Goal: Task Accomplishment & Management: Use online tool/utility

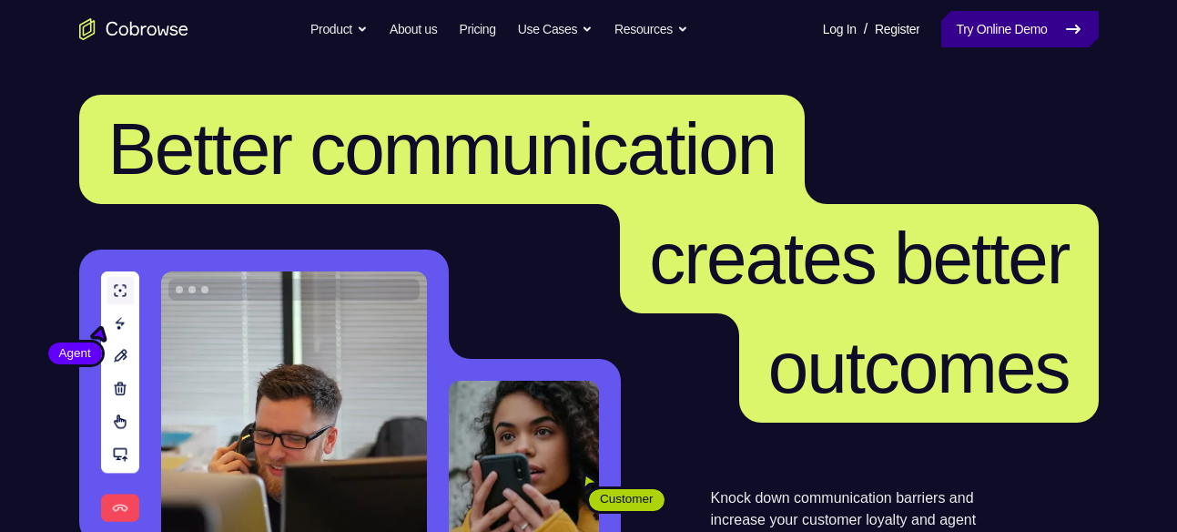
click at [1023, 20] on link "Try Online Demo" at bounding box center [1020, 29] width 157 height 36
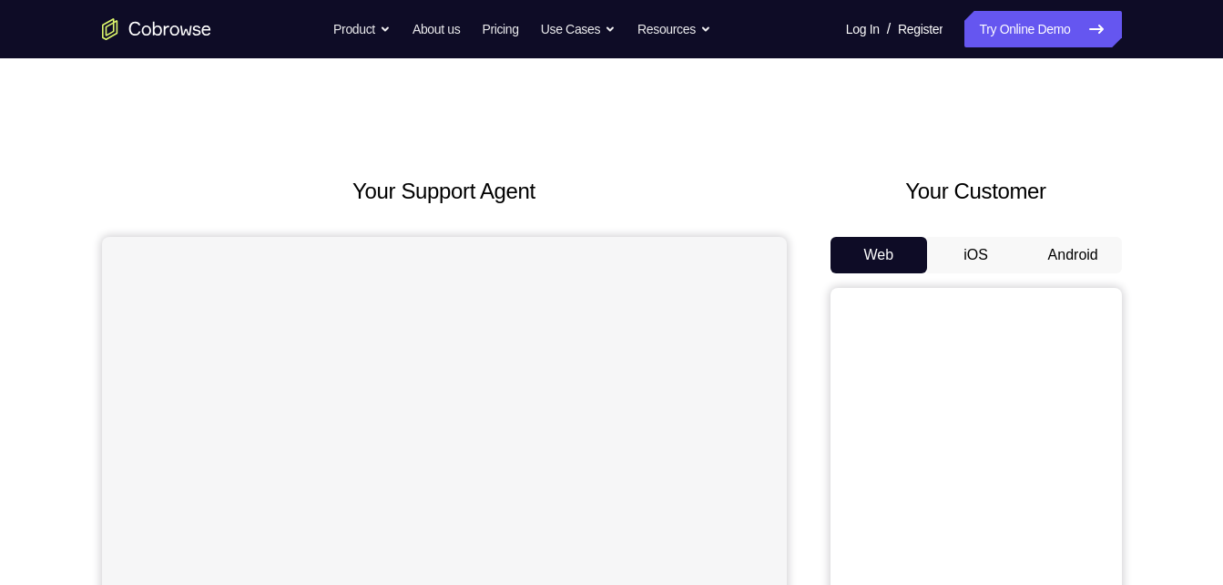
click at [1089, 239] on button "Android" at bounding box center [1072, 255] width 97 height 36
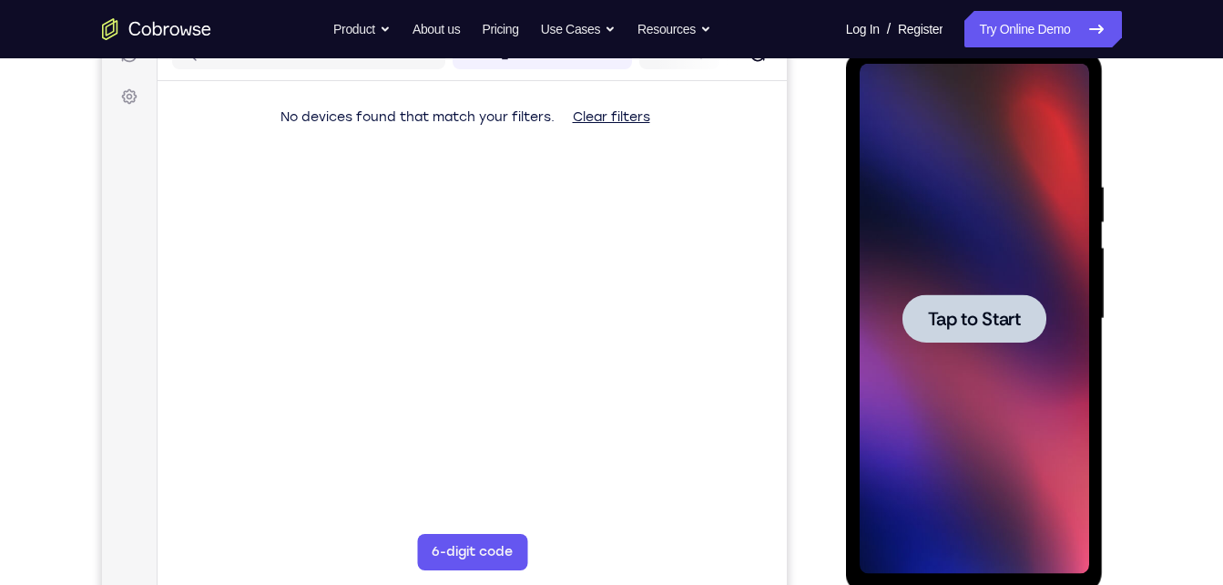
click at [1039, 256] on div at bounding box center [974, 319] width 229 height 510
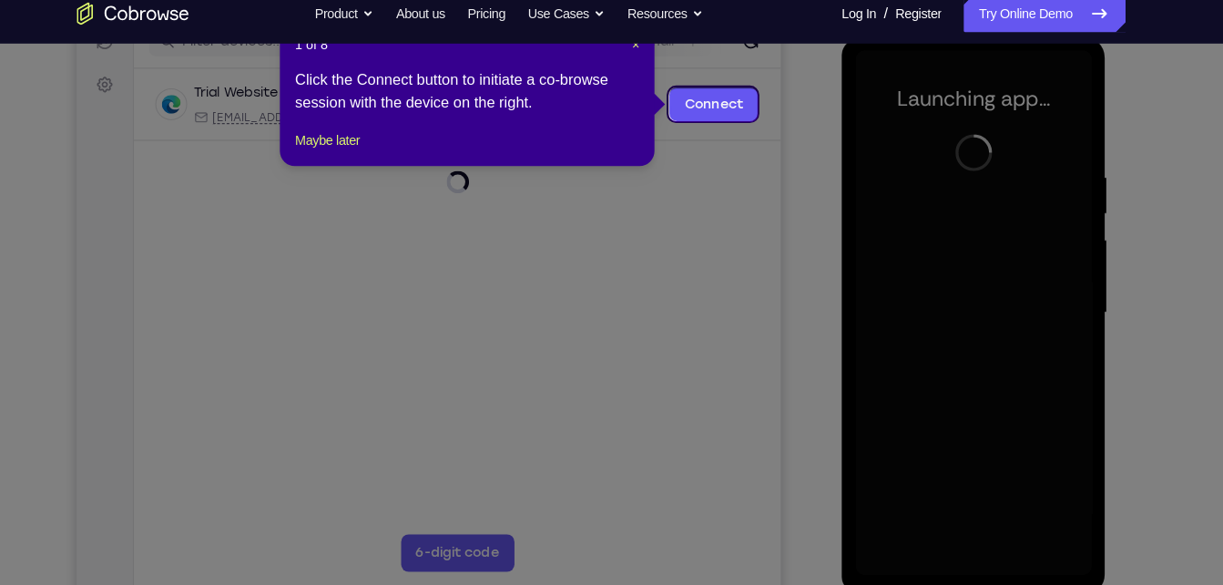
scroll to position [249, 0]
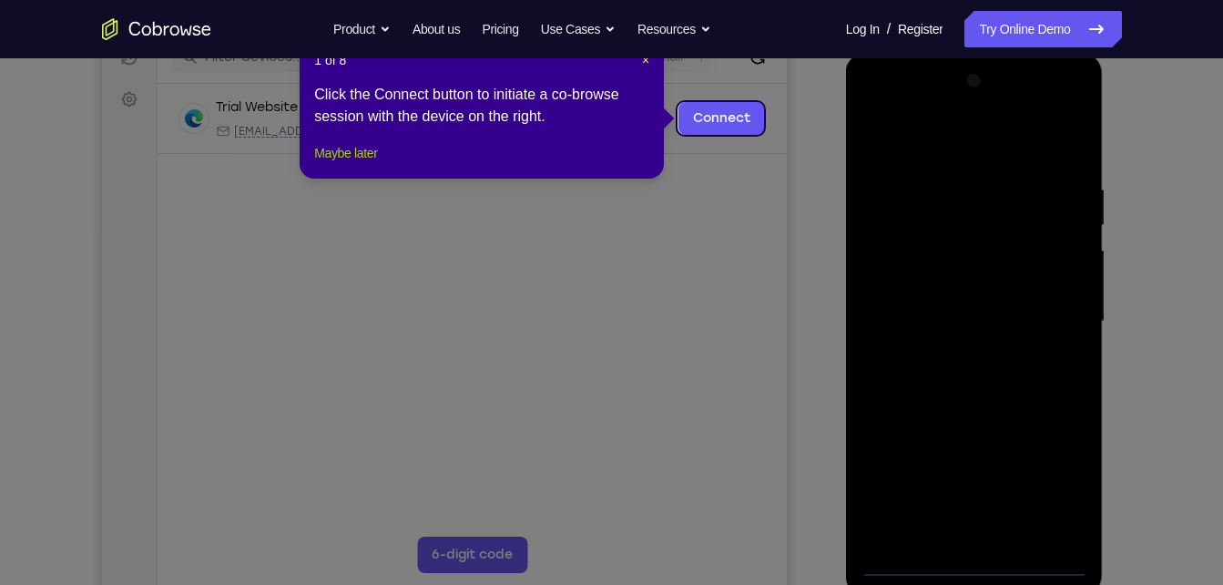
click at [370, 164] on button "Maybe later" at bounding box center [345, 153] width 63 height 22
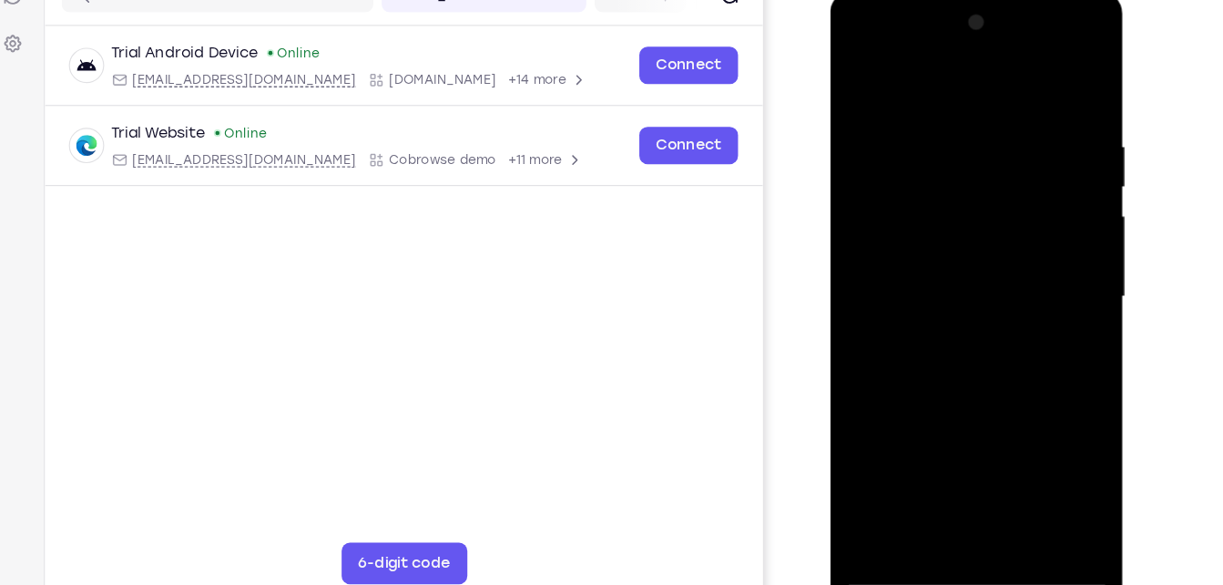
scroll to position [237, 0]
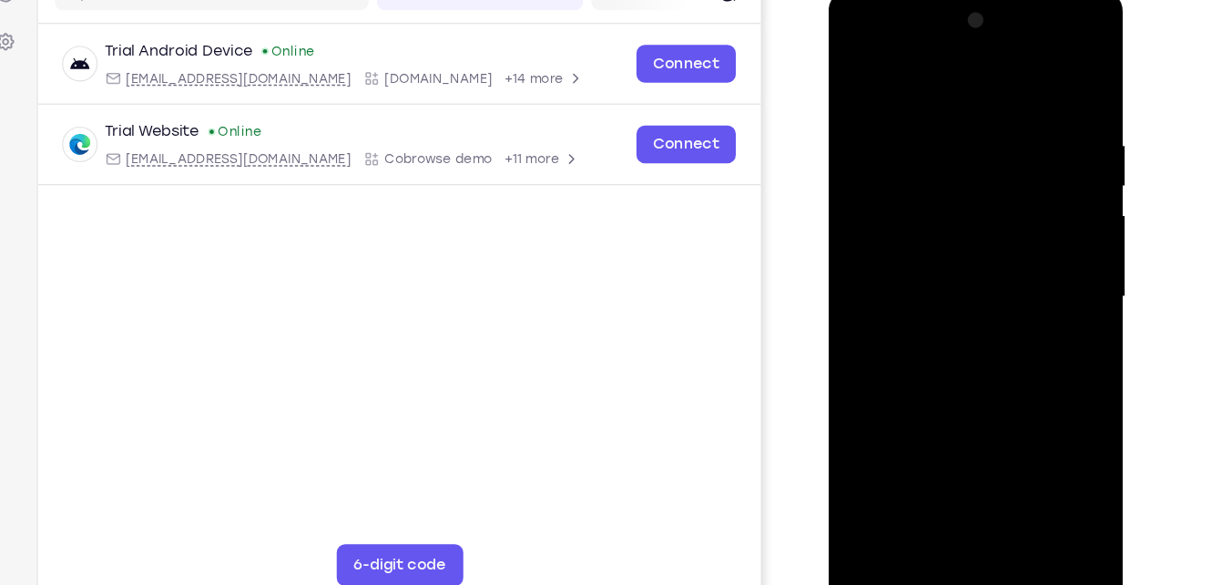
click at [957, 501] on div at bounding box center [955, 258] width 229 height 510
click at [1036, 427] on div at bounding box center [955, 258] width 229 height 510
click at [910, 70] on div at bounding box center [955, 258] width 229 height 510
click at [1042, 254] on div at bounding box center [955, 258] width 229 height 510
click at [935, 289] on div at bounding box center [955, 258] width 229 height 510
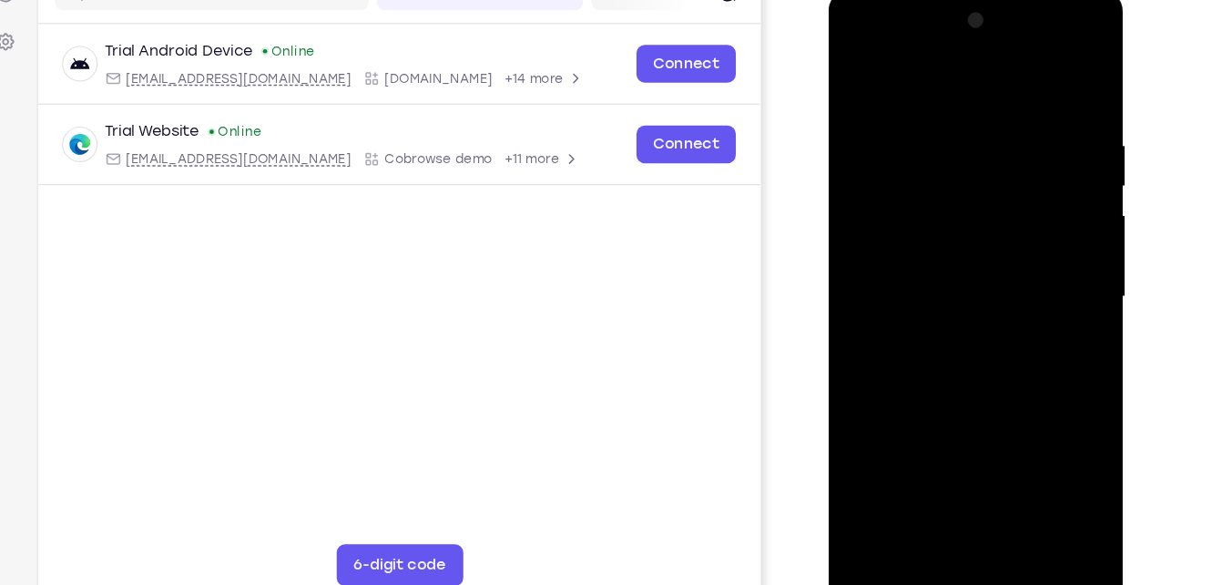
click at [932, 233] on div at bounding box center [955, 258] width 229 height 510
click at [932, 252] on div at bounding box center [955, 258] width 229 height 510
click at [923, 338] on div at bounding box center [955, 258] width 229 height 510
drag, startPoint x: 932, startPoint y: 77, endPoint x: 929, endPoint y: 40, distance: 37.4
click at [929, 40] on div at bounding box center [955, 258] width 229 height 510
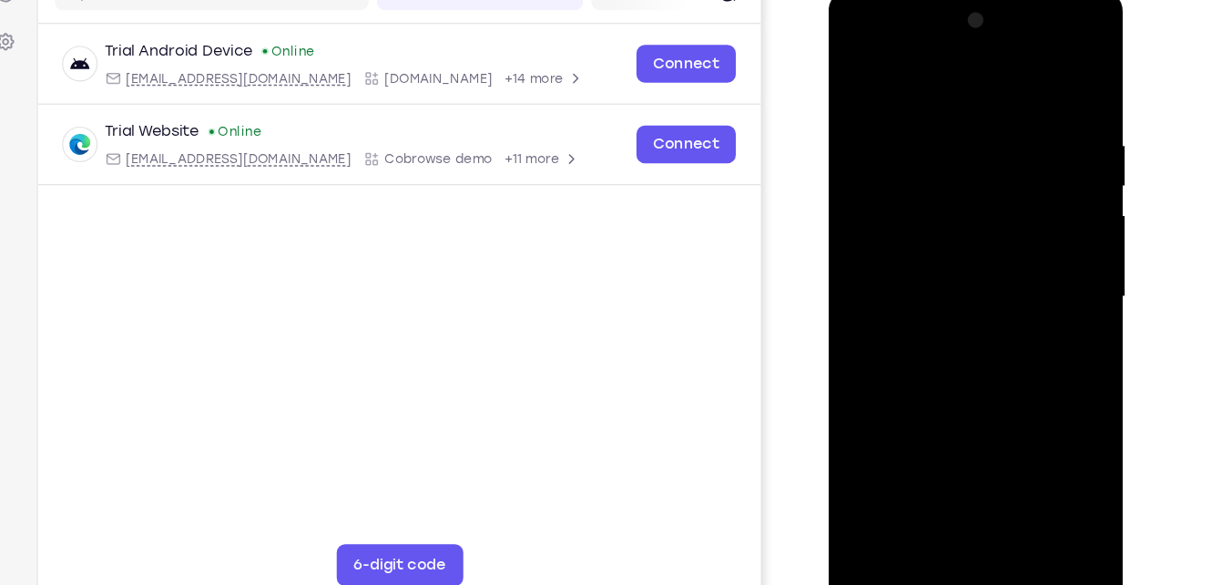
drag, startPoint x: 1013, startPoint y: 355, endPoint x: 1014, endPoint y: 266, distance: 89.3
click at [1014, 266] on div at bounding box center [955, 258] width 229 height 510
click at [1058, 250] on div at bounding box center [955, 258] width 229 height 510
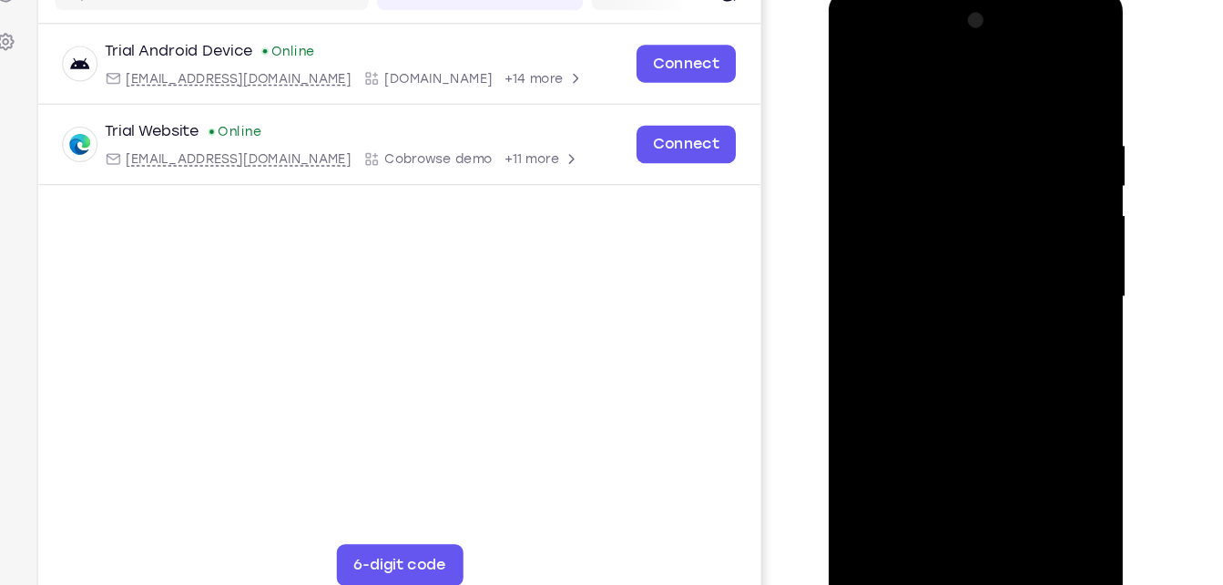
click at [1058, 250] on div at bounding box center [955, 258] width 229 height 510
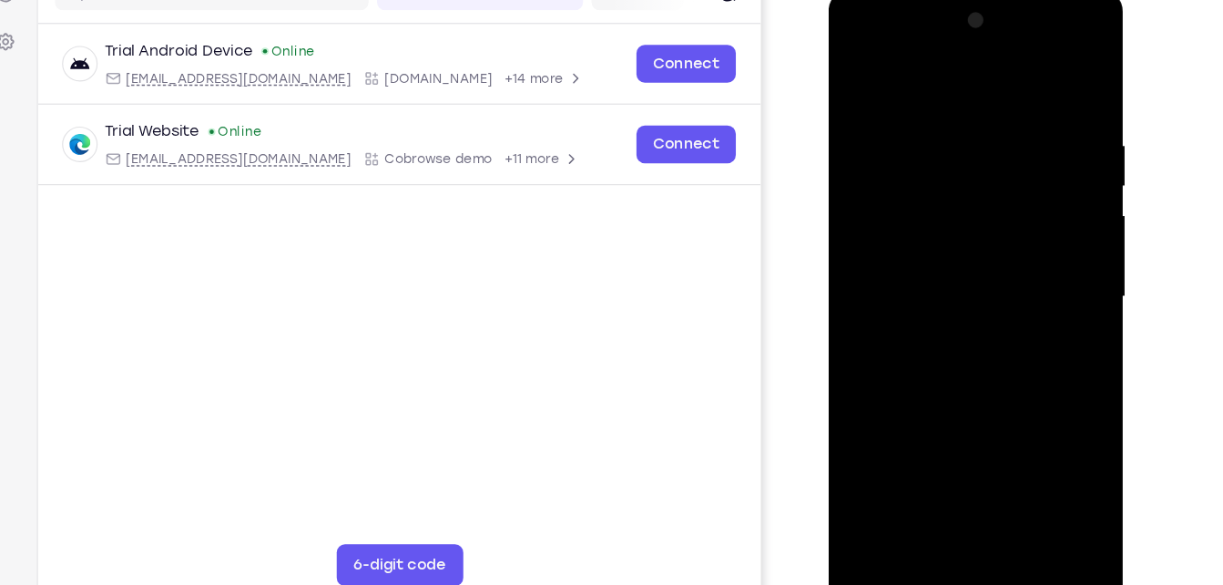
click at [1058, 250] on div at bounding box center [955, 258] width 229 height 510
click at [995, 473] on div at bounding box center [955, 258] width 229 height 510
click at [963, 355] on div at bounding box center [955, 258] width 229 height 510
click at [861, 79] on div at bounding box center [955, 258] width 229 height 510
click at [924, 98] on div at bounding box center [955, 258] width 229 height 510
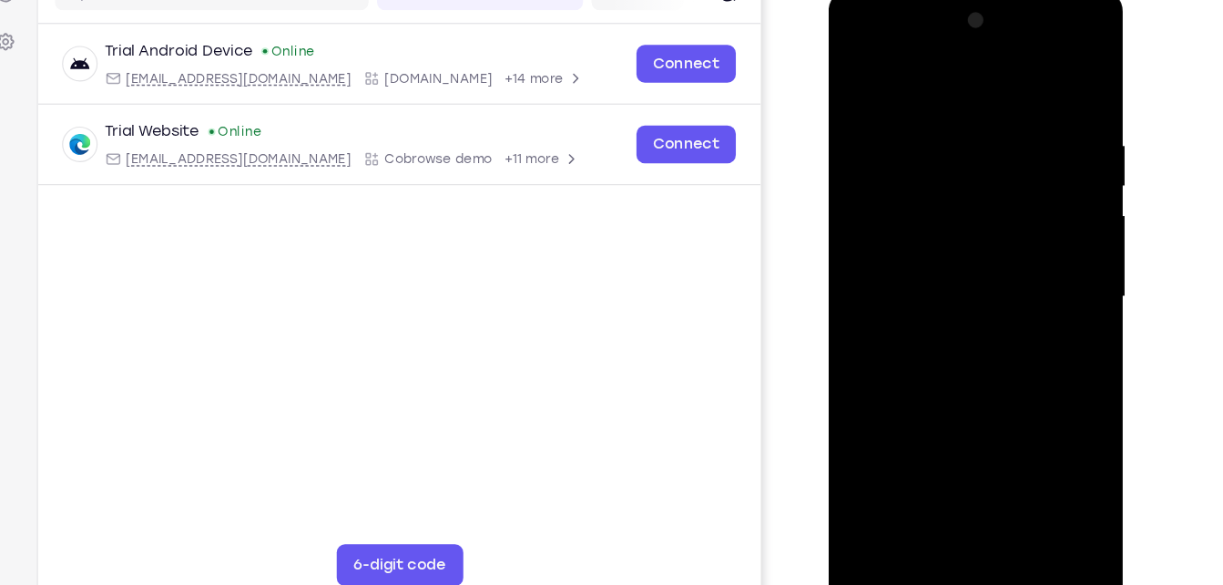
click at [1057, 167] on div at bounding box center [955, 258] width 229 height 510
click at [863, 207] on div at bounding box center [955, 258] width 229 height 510
click at [1042, 289] on div at bounding box center [955, 258] width 229 height 510
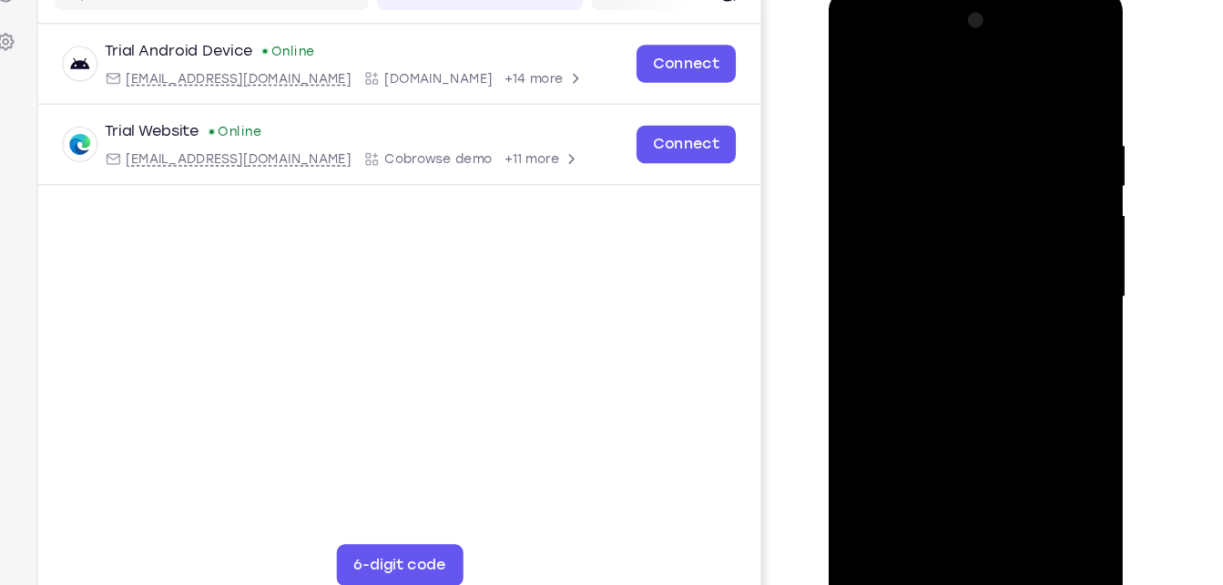
click at [1042, 289] on div at bounding box center [955, 258] width 229 height 510
drag, startPoint x: 1021, startPoint y: 156, endPoint x: 1005, endPoint y: 253, distance: 98.7
click at [1005, 253] on div at bounding box center [955, 258] width 229 height 510
drag, startPoint x: 974, startPoint y: 328, endPoint x: 1008, endPoint y: 106, distance: 224.7
click at [1008, 106] on div at bounding box center [955, 258] width 229 height 510
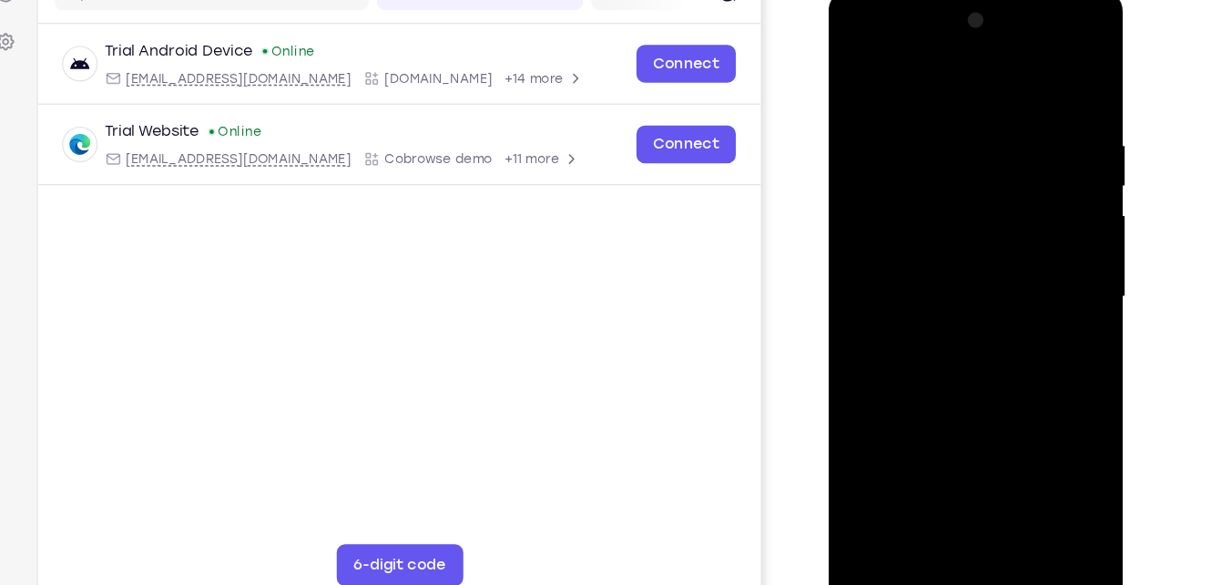
click at [857, 186] on div at bounding box center [955, 258] width 229 height 510
drag, startPoint x: 949, startPoint y: 333, endPoint x: 961, endPoint y: 97, distance: 236.1
click at [961, 97] on div at bounding box center [955, 258] width 229 height 510
drag, startPoint x: 981, startPoint y: 363, endPoint x: 1012, endPoint y: 49, distance: 315.7
click at [1012, 49] on div at bounding box center [955, 258] width 229 height 510
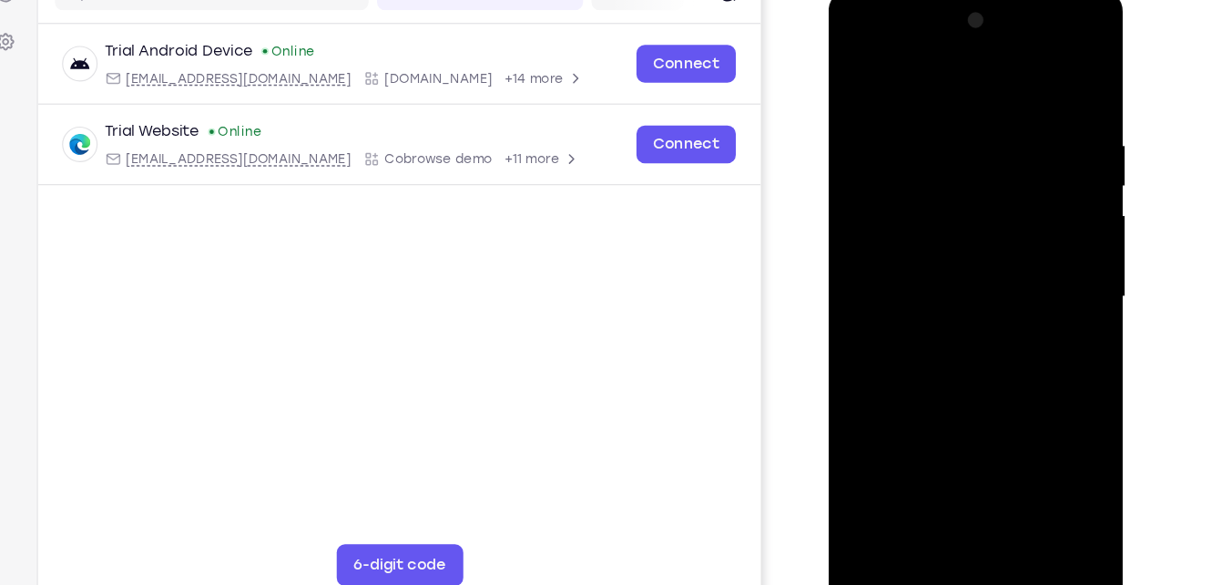
drag, startPoint x: 1012, startPoint y: 137, endPoint x: 992, endPoint y: 386, distance: 250.3
click at [992, 386] on div at bounding box center [955, 258] width 229 height 510
drag, startPoint x: 987, startPoint y: 390, endPoint x: 1011, endPoint y: 103, distance: 287.8
click at [1011, 103] on div at bounding box center [955, 258] width 229 height 510
drag, startPoint x: 981, startPoint y: 372, endPoint x: 1010, endPoint y: 138, distance: 235.8
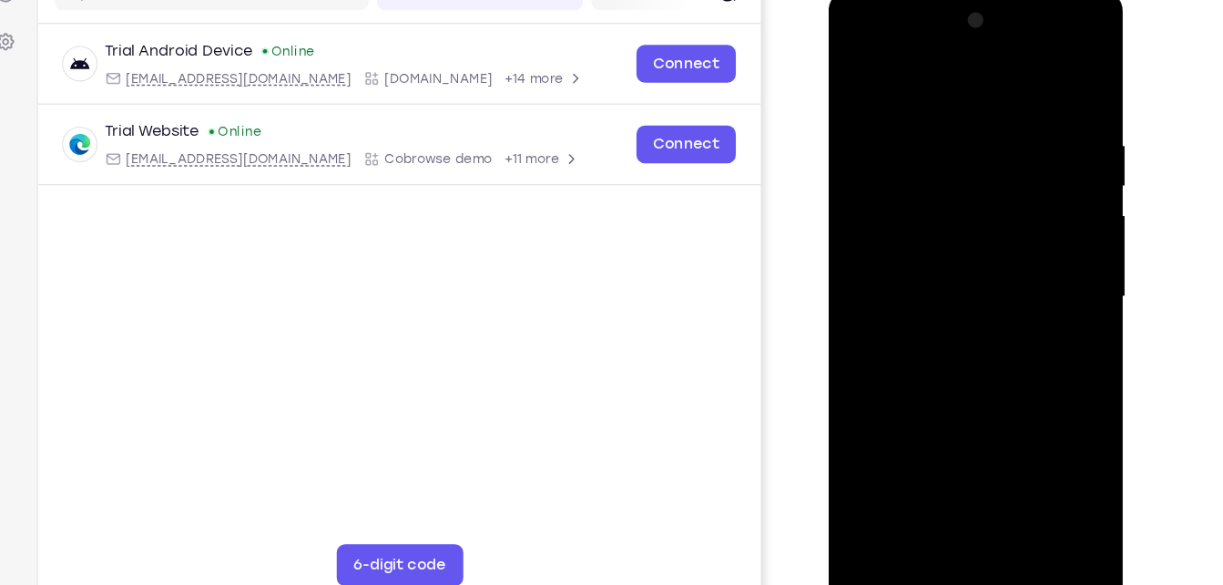
click at [1010, 138] on div at bounding box center [955, 258] width 229 height 510
drag, startPoint x: 969, startPoint y: 353, endPoint x: 1027, endPoint y: 66, distance: 293.6
click at [1027, 66] on div at bounding box center [955, 258] width 229 height 510
drag, startPoint x: 938, startPoint y: 372, endPoint x: 970, endPoint y: 209, distance: 167.0
click at [970, 209] on div at bounding box center [955, 258] width 229 height 510
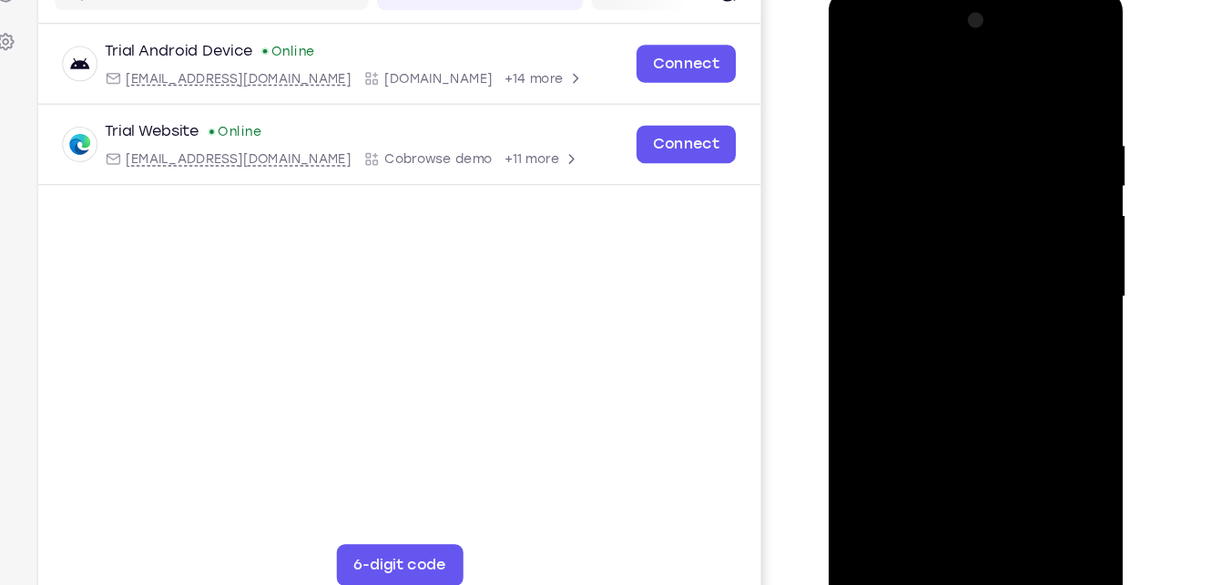
drag, startPoint x: 974, startPoint y: 367, endPoint x: 989, endPoint y: 261, distance: 106.6
click at [989, 261] on div at bounding box center [955, 258] width 229 height 510
drag, startPoint x: 986, startPoint y: 399, endPoint x: 1017, endPoint y: 121, distance: 279.5
click at [1017, 121] on div at bounding box center [955, 258] width 229 height 510
drag, startPoint x: 973, startPoint y: 372, endPoint x: 1017, endPoint y: 134, distance: 241.8
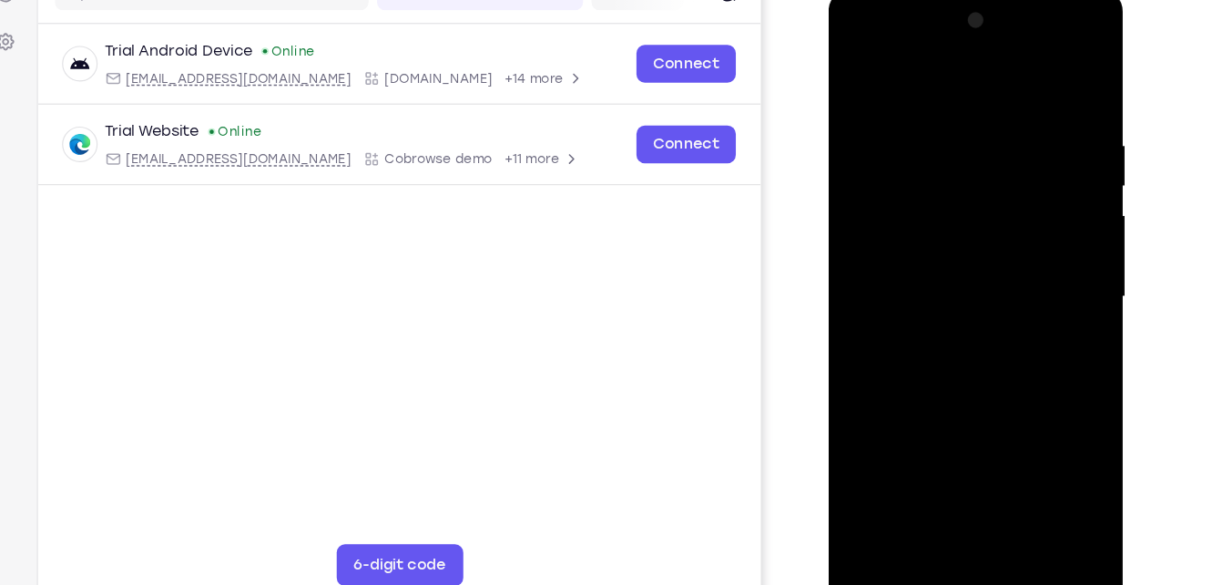
click at [1017, 134] on div at bounding box center [955, 258] width 229 height 510
drag, startPoint x: 951, startPoint y: 396, endPoint x: 1012, endPoint y: 127, distance: 275.5
click at [1012, 127] on div at bounding box center [955, 258] width 229 height 510
drag, startPoint x: 970, startPoint y: 345, endPoint x: 1007, endPoint y: 131, distance: 217.2
click at [1007, 131] on div at bounding box center [955, 258] width 229 height 510
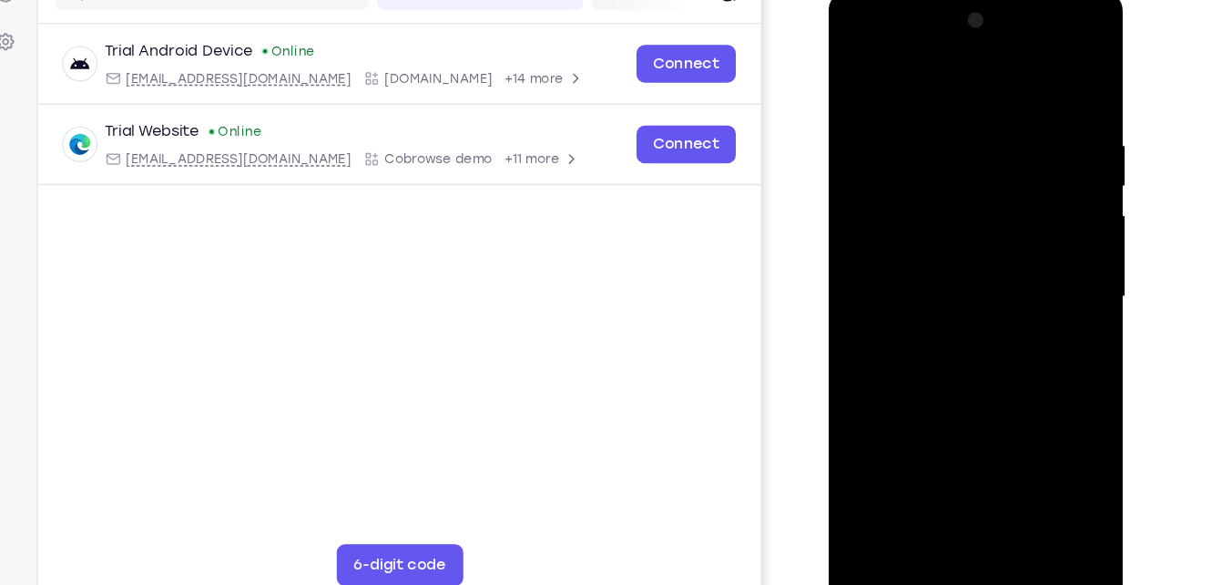
drag, startPoint x: 993, startPoint y: 370, endPoint x: 1018, endPoint y: 82, distance: 288.9
click at [1018, 82] on div at bounding box center [955, 258] width 229 height 510
drag, startPoint x: 941, startPoint y: 368, endPoint x: 974, endPoint y: 94, distance: 276.2
click at [974, 94] on div at bounding box center [955, 258] width 229 height 510
drag, startPoint x: 963, startPoint y: 377, endPoint x: 994, endPoint y: 151, distance: 227.9
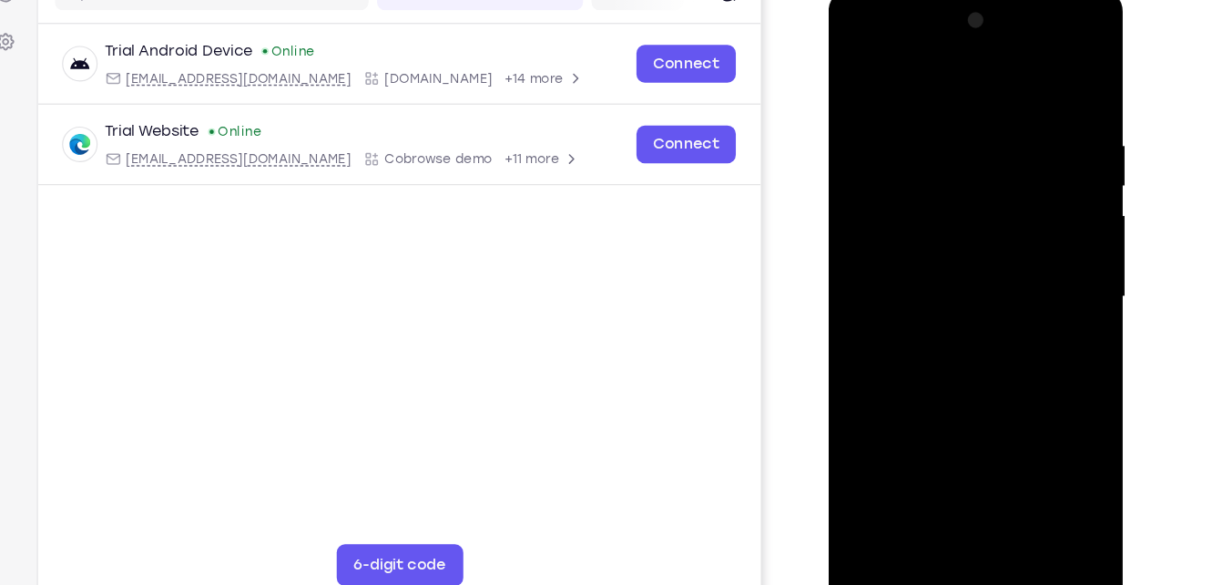
click at [994, 151] on div at bounding box center [955, 258] width 229 height 510
drag, startPoint x: 971, startPoint y: 376, endPoint x: 998, endPoint y: 151, distance: 226.6
click at [998, 151] on div at bounding box center [955, 258] width 229 height 510
drag, startPoint x: 984, startPoint y: 329, endPoint x: 993, endPoint y: 172, distance: 156.8
click at [993, 172] on div at bounding box center [955, 258] width 229 height 510
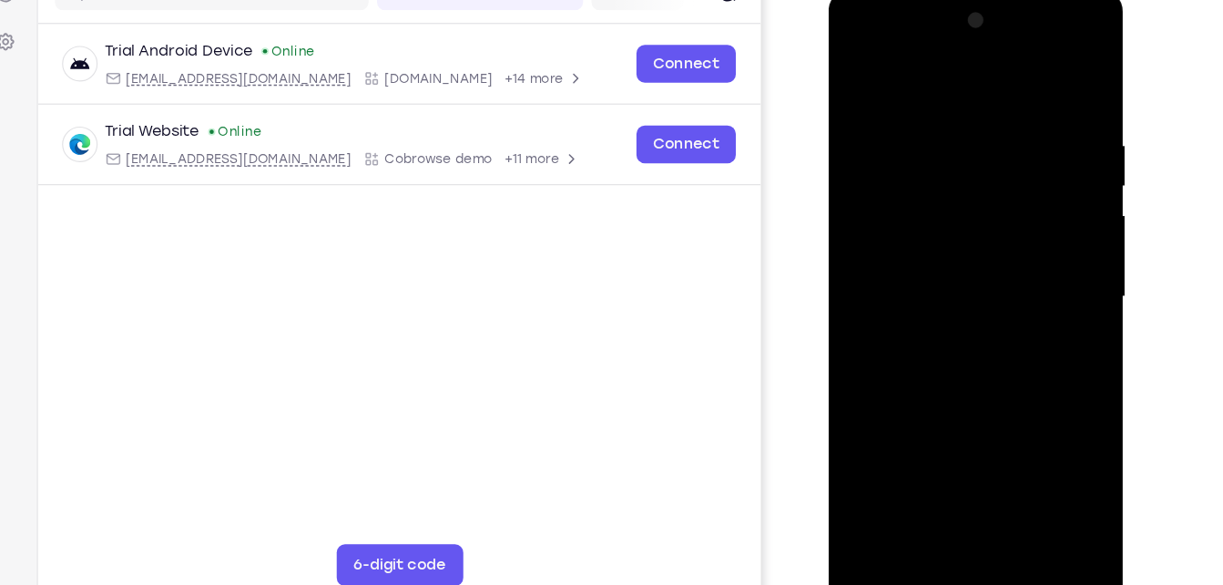
drag, startPoint x: 962, startPoint y: 416, endPoint x: 993, endPoint y: 110, distance: 307.6
click at [993, 110] on div at bounding box center [955, 258] width 229 height 510
drag, startPoint x: 952, startPoint y: 379, endPoint x: 955, endPoint y: 315, distance: 63.8
click at [955, 315] on div at bounding box center [955, 258] width 229 height 510
drag, startPoint x: 975, startPoint y: 360, endPoint x: 992, endPoint y: 180, distance: 180.1
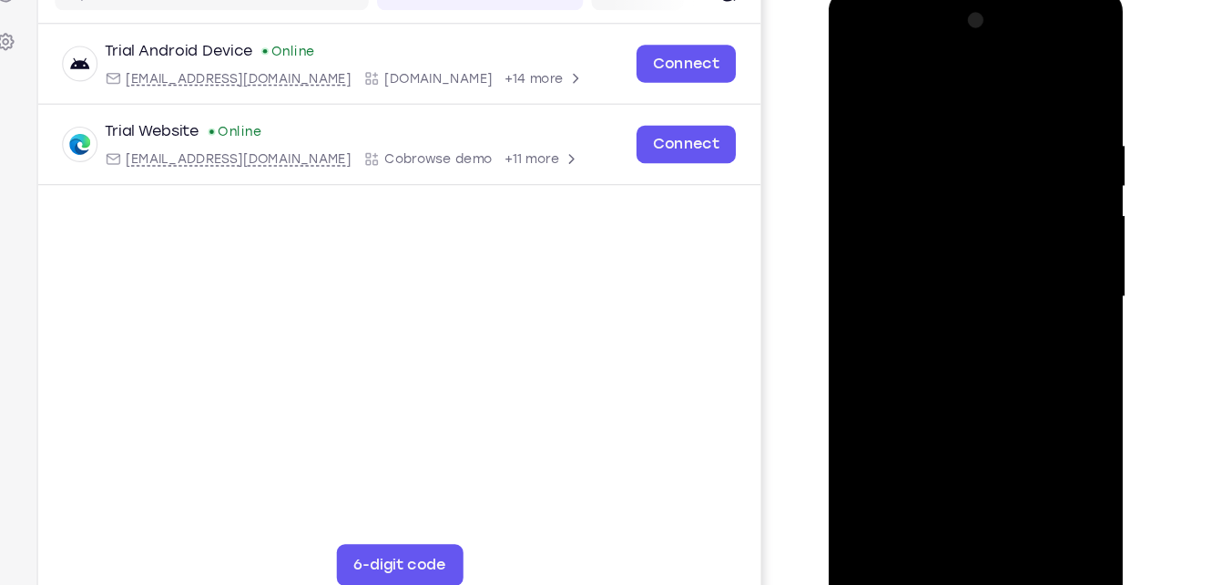
click at [992, 180] on div at bounding box center [955, 258] width 229 height 510
drag, startPoint x: 973, startPoint y: 398, endPoint x: 1004, endPoint y: 103, distance: 296.7
click at [1004, 103] on div at bounding box center [955, 258] width 229 height 510
drag, startPoint x: 968, startPoint y: 337, endPoint x: 981, endPoint y: 149, distance: 188.0
click at [981, 149] on div at bounding box center [955, 258] width 229 height 510
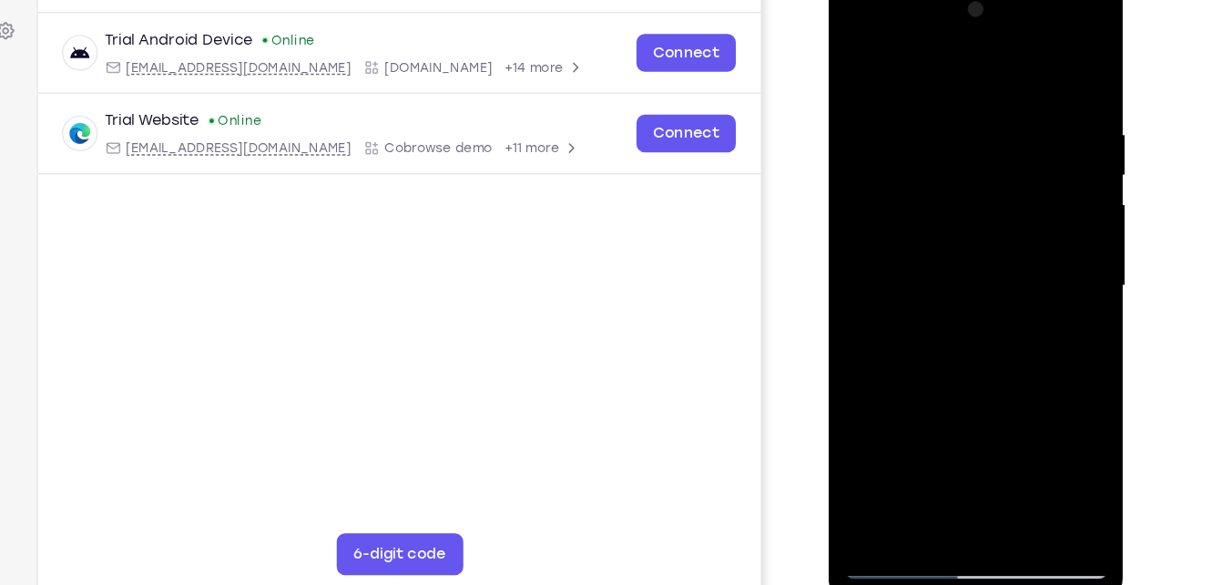
scroll to position [247, 0]
drag, startPoint x: 975, startPoint y: 387, endPoint x: 977, endPoint y: 200, distance: 186.7
click at [977, 200] on div at bounding box center [955, 245] width 229 height 510
click at [905, 207] on div at bounding box center [955, 245] width 229 height 510
drag, startPoint x: 989, startPoint y: 369, endPoint x: 999, endPoint y: 178, distance: 190.6
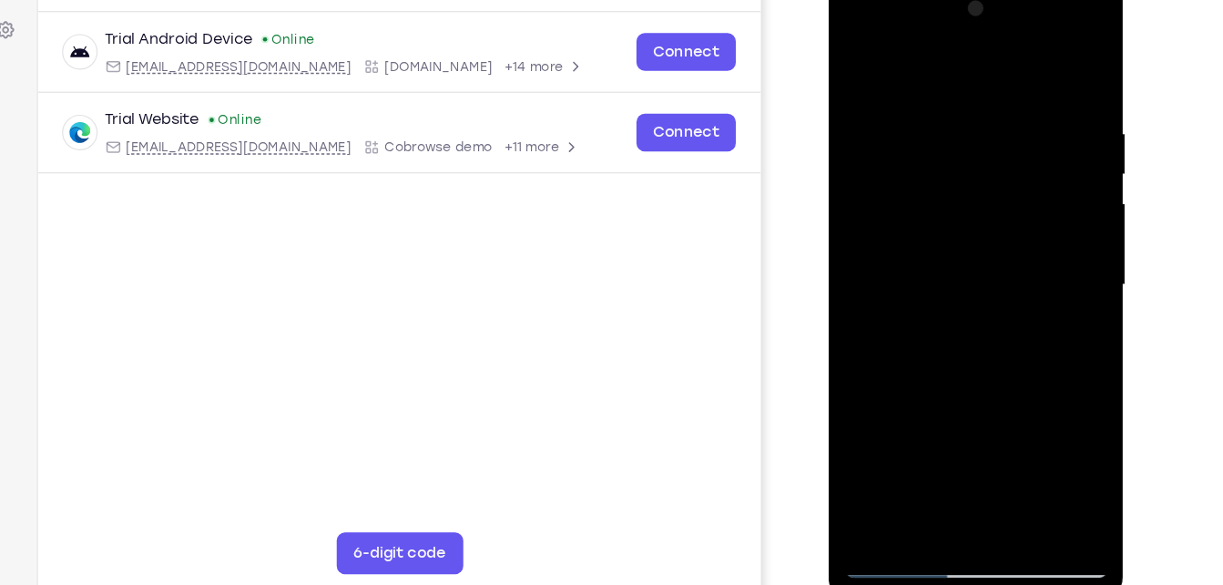
click at [999, 178] on div at bounding box center [955, 245] width 229 height 510
drag, startPoint x: 964, startPoint y: 346, endPoint x: 992, endPoint y: 75, distance: 272.7
click at [992, 75] on div at bounding box center [955, 245] width 229 height 510
drag, startPoint x: 937, startPoint y: 356, endPoint x: 991, endPoint y: 82, distance: 279.3
click at [991, 82] on div at bounding box center [955, 245] width 229 height 510
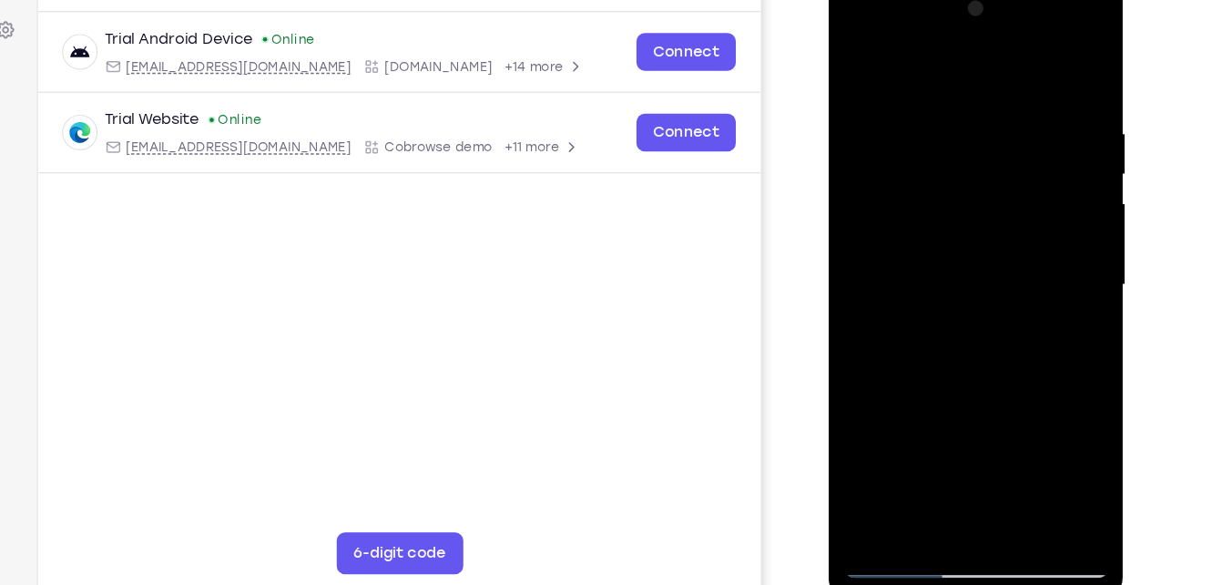
drag, startPoint x: 942, startPoint y: 382, endPoint x: 973, endPoint y: 148, distance: 235.2
click at [973, 148] on div at bounding box center [955, 245] width 229 height 510
drag, startPoint x: 934, startPoint y: 400, endPoint x: 977, endPoint y: 140, distance: 263.0
click at [977, 140] on div at bounding box center [955, 245] width 229 height 510
drag, startPoint x: 926, startPoint y: 356, endPoint x: 933, endPoint y: 112, distance: 244.2
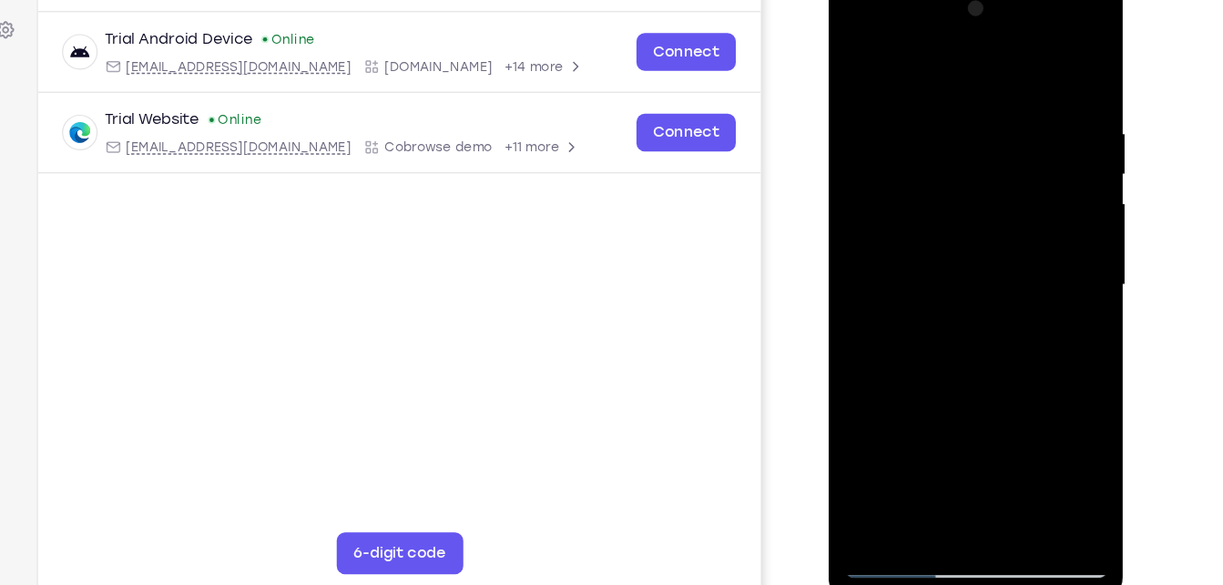
click at [933, 112] on div at bounding box center [955, 245] width 229 height 510
drag, startPoint x: 975, startPoint y: 386, endPoint x: 974, endPoint y: 96, distance: 290.5
click at [974, 96] on div at bounding box center [955, 245] width 229 height 510
drag, startPoint x: 991, startPoint y: 275, endPoint x: 993, endPoint y: 20, distance: 255.0
click at [993, 20] on div at bounding box center [955, 245] width 229 height 510
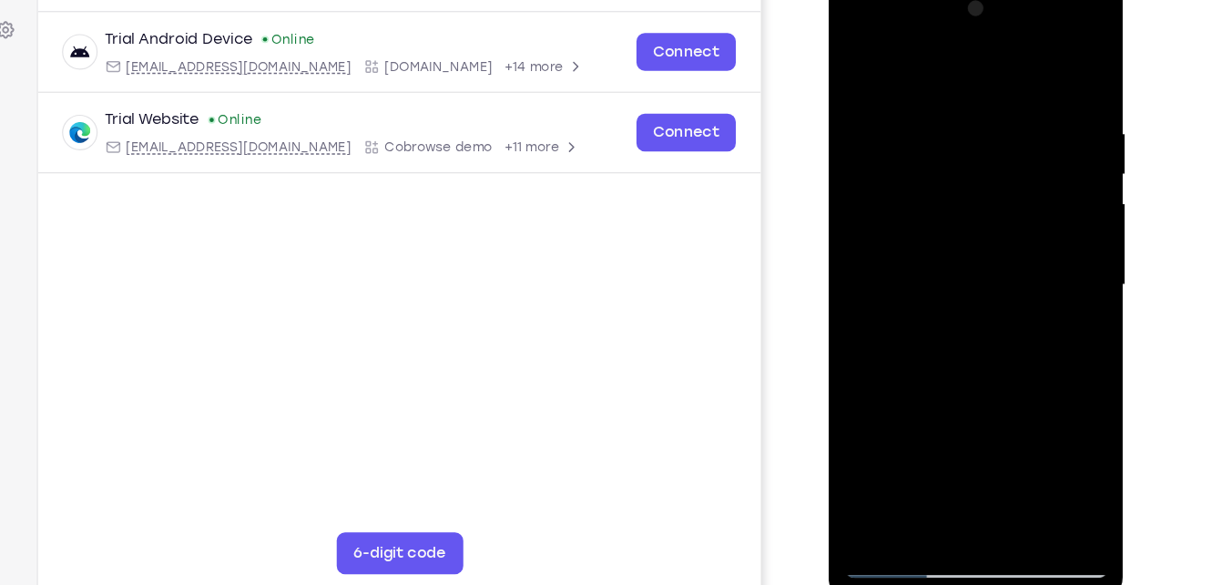
drag, startPoint x: 993, startPoint y: 292, endPoint x: 1003, endPoint y: 188, distance: 104.3
click at [1003, 188] on div at bounding box center [955, 245] width 229 height 510
drag, startPoint x: 989, startPoint y: 98, endPoint x: 989, endPoint y: 128, distance: 30.1
click at [989, 128] on div at bounding box center [955, 245] width 229 height 510
drag, startPoint x: 978, startPoint y: 362, endPoint x: 986, endPoint y: 120, distance: 242.4
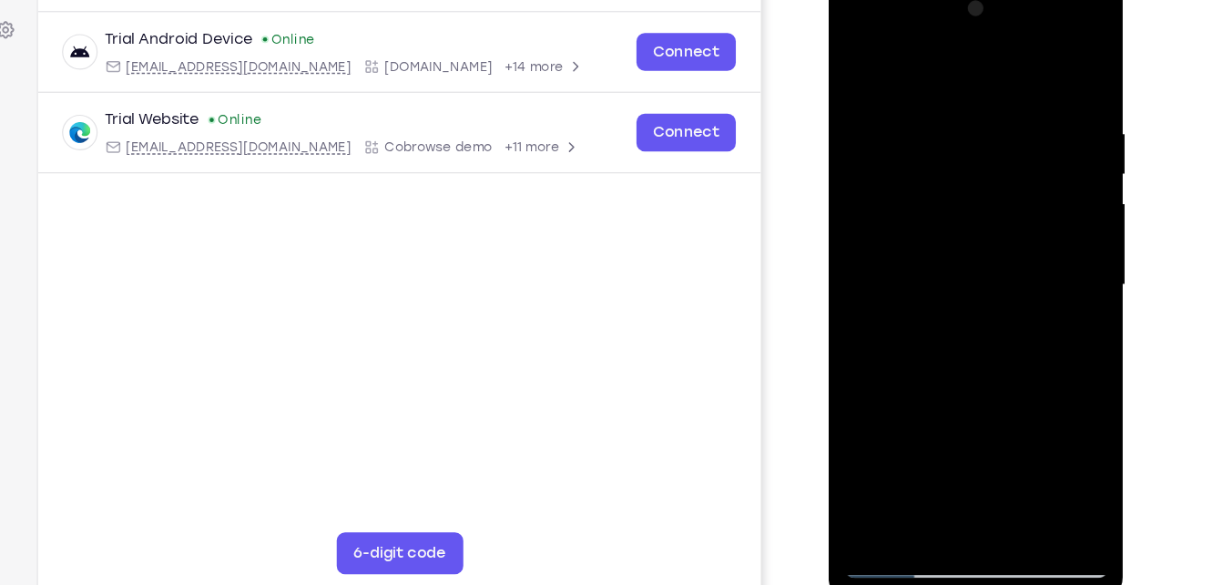
click at [986, 120] on div at bounding box center [955, 245] width 229 height 510
drag, startPoint x: 953, startPoint y: 386, endPoint x: 972, endPoint y: 51, distance: 335.6
click at [972, 51] on div at bounding box center [955, 245] width 229 height 510
drag, startPoint x: 982, startPoint y: 372, endPoint x: 1003, endPoint y: 149, distance: 223.3
click at [1003, 149] on div at bounding box center [955, 245] width 229 height 510
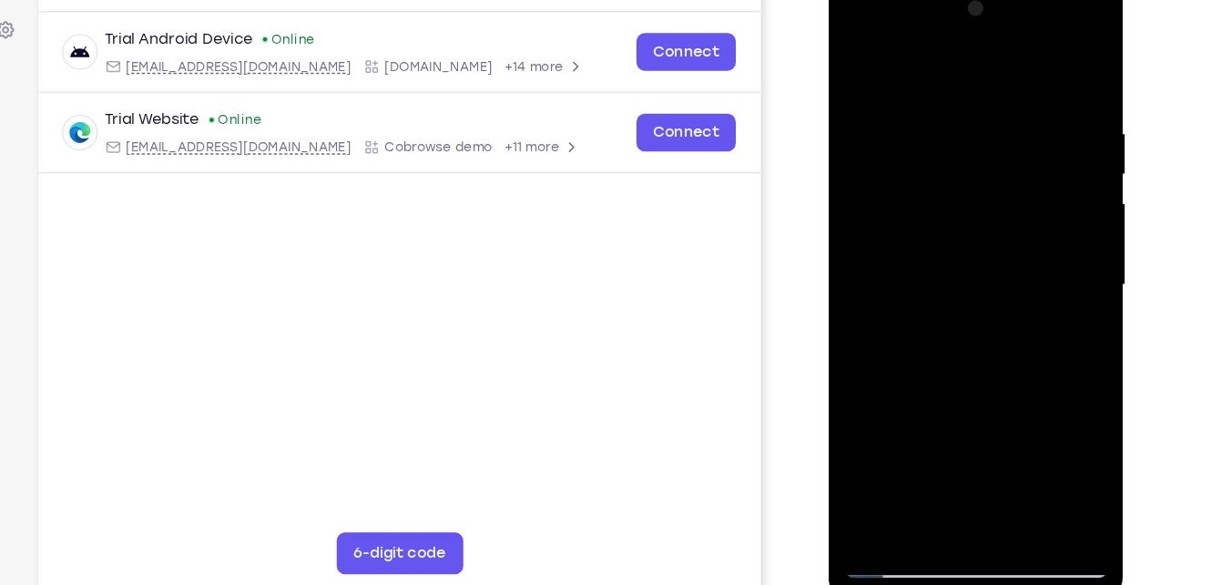
drag, startPoint x: 952, startPoint y: 376, endPoint x: 1000, endPoint y: 152, distance: 229.0
click at [1000, 152] on div at bounding box center [955, 245] width 229 height 510
drag, startPoint x: 956, startPoint y: 384, endPoint x: 1025, endPoint y: 113, distance: 280.0
click at [1025, 113] on div at bounding box center [955, 245] width 229 height 510
drag, startPoint x: 993, startPoint y: 349, endPoint x: 1055, endPoint y: 76, distance: 280.1
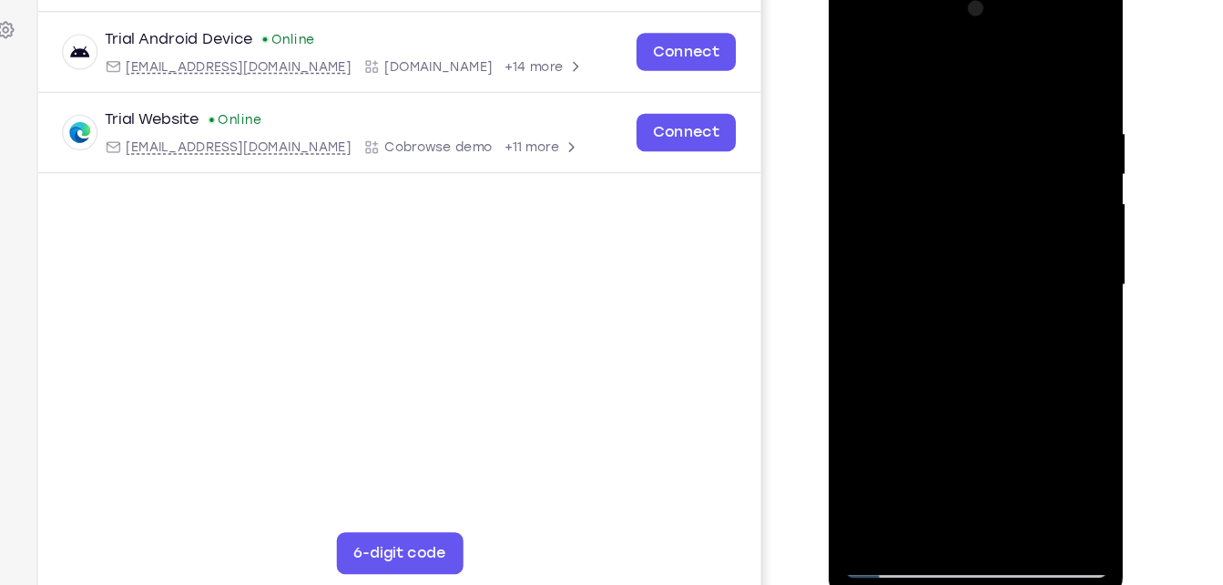
click at [1055, 76] on div at bounding box center [955, 245] width 229 height 510
drag, startPoint x: 938, startPoint y: 189, endPoint x: 905, endPoint y: 373, distance: 186.8
click at [905, 373] on div at bounding box center [955, 245] width 229 height 510
drag, startPoint x: 983, startPoint y: 141, endPoint x: 962, endPoint y: 283, distance: 143.7
click at [962, 283] on div at bounding box center [955, 245] width 229 height 510
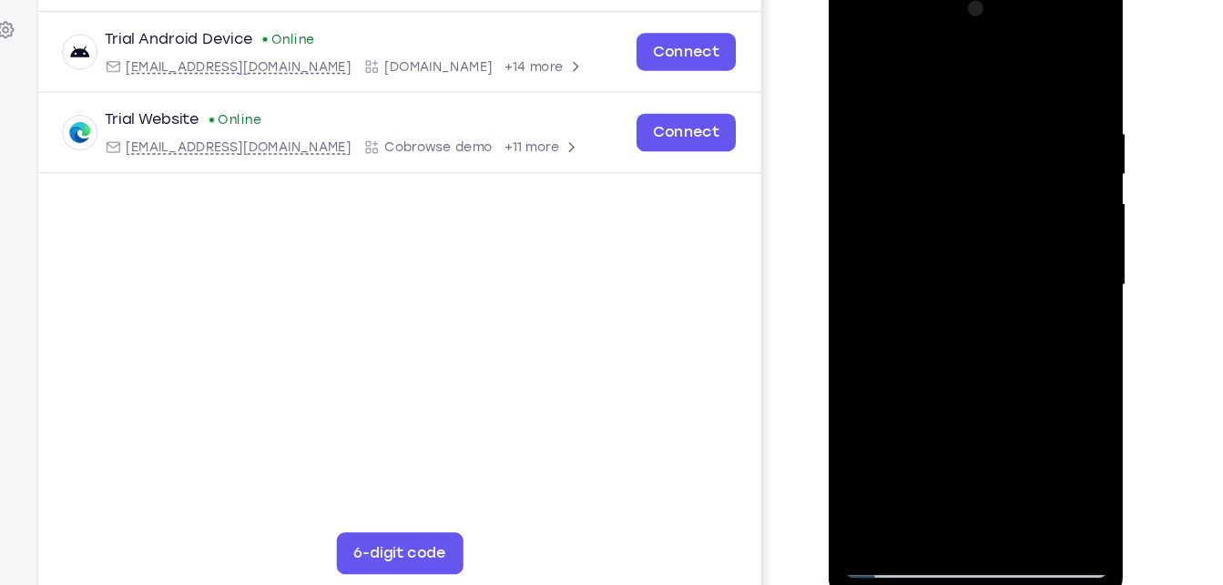
drag, startPoint x: 962, startPoint y: 283, endPoint x: 981, endPoint y: 94, distance: 190.4
click at [981, 94] on div at bounding box center [955, 245] width 229 height 510
click at [871, 457] on div at bounding box center [955, 245] width 229 height 510
drag, startPoint x: 945, startPoint y: 176, endPoint x: 932, endPoint y: 387, distance: 211.7
click at [932, 387] on div at bounding box center [955, 245] width 229 height 510
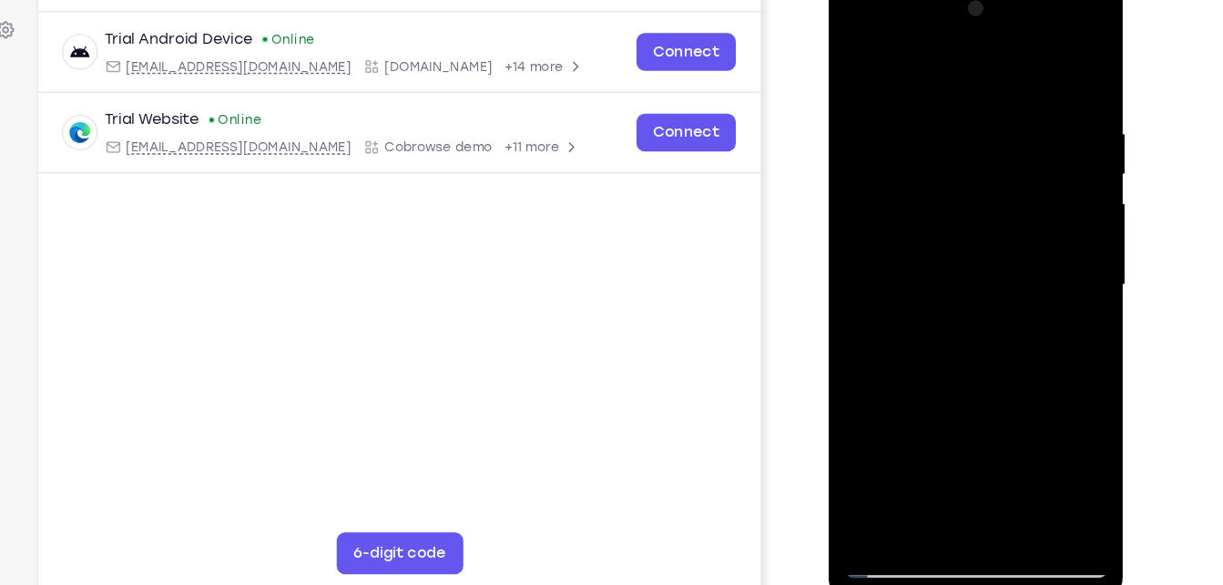
drag, startPoint x: 966, startPoint y: 109, endPoint x: 952, endPoint y: 326, distance: 217.2
click at [952, 326] on div at bounding box center [955, 245] width 229 height 510
click at [978, 102] on div at bounding box center [955, 245] width 229 height 510
click at [1034, 155] on div at bounding box center [955, 245] width 229 height 510
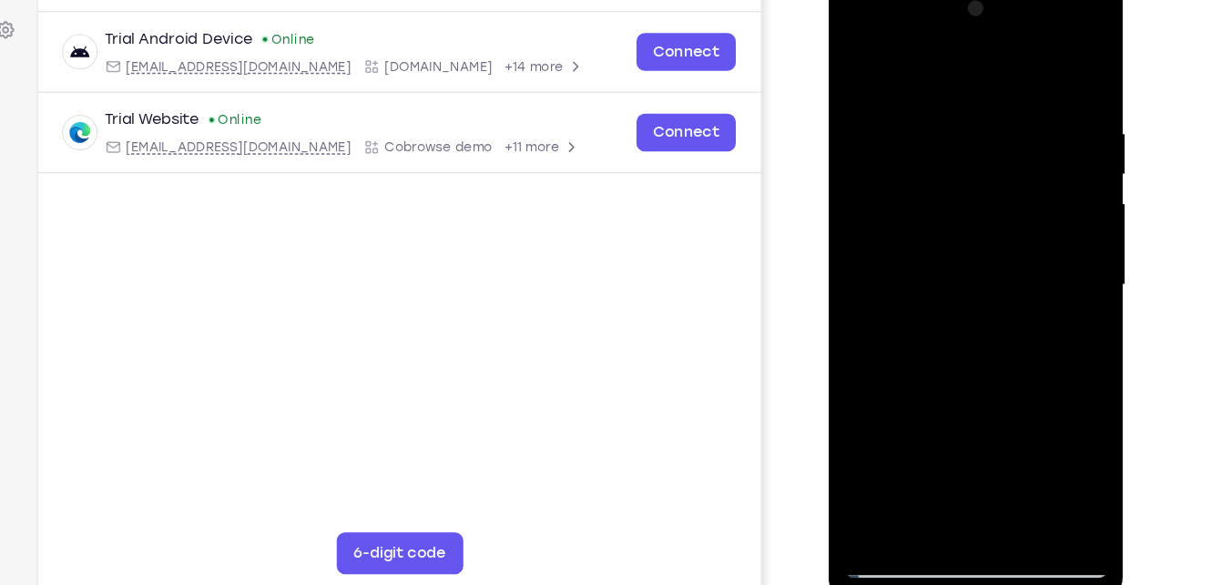
click at [853, 156] on div at bounding box center [955, 245] width 229 height 510
click at [1046, 65] on div at bounding box center [955, 245] width 229 height 510
click at [956, 278] on div at bounding box center [955, 245] width 229 height 510
